Goal: Transaction & Acquisition: Obtain resource

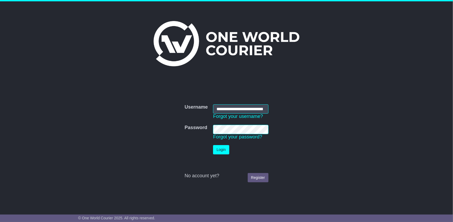
click at [219, 150] on button "Login" at bounding box center [221, 149] width 16 height 9
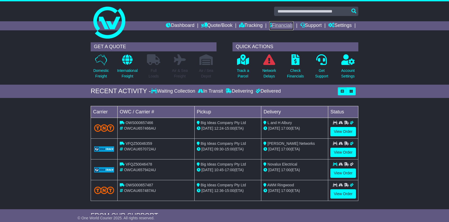
click at [280, 23] on link "Financials" at bounding box center [281, 25] width 24 height 9
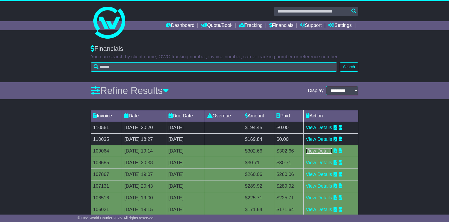
click at [329, 151] on link "View Details" at bounding box center [319, 150] width 26 height 5
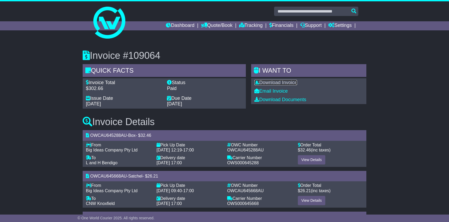
click at [276, 84] on link "Download Invoice" at bounding box center [275, 82] width 43 height 5
click at [277, 24] on link "Financials" at bounding box center [281, 25] width 24 height 9
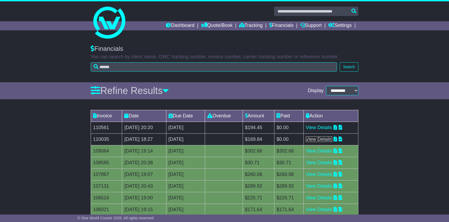
click at [326, 139] on link "View Details" at bounding box center [319, 139] width 26 height 5
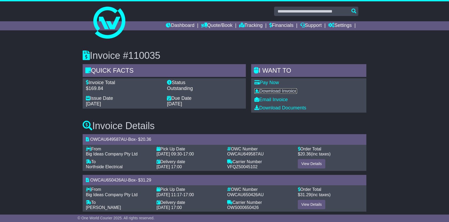
click at [285, 91] on link "Download Invoice" at bounding box center [275, 90] width 43 height 5
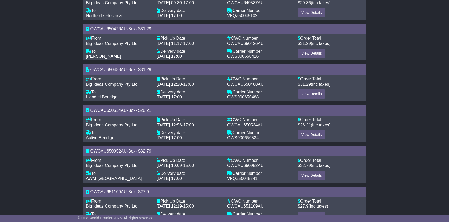
scroll to position [143, 0]
